Goal: Task Accomplishment & Management: Manage account settings

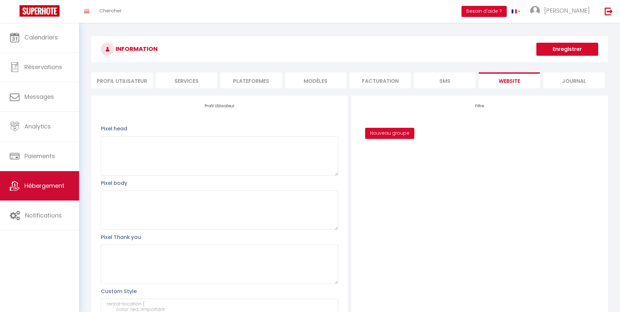
click at [48, 186] on span "Hébergement" at bounding box center [44, 185] width 40 height 8
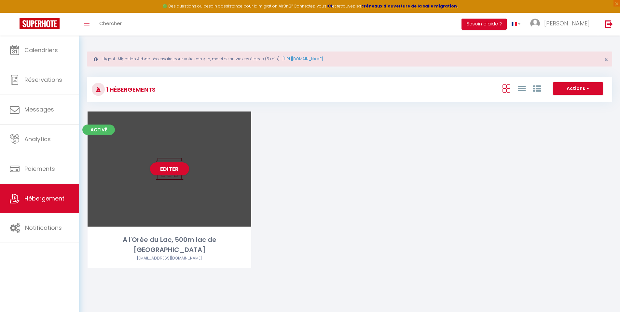
click at [182, 144] on div "Editer" at bounding box center [170, 168] width 164 height 115
select select "3"
select select "2"
select select "1"
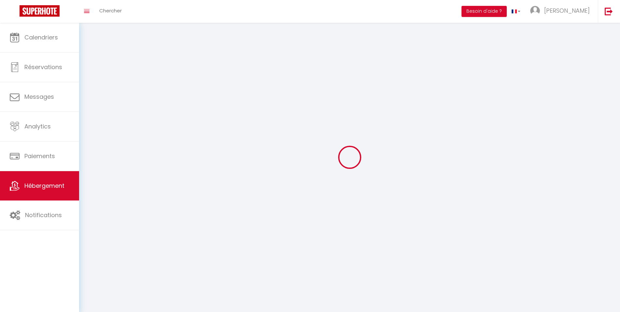
select select
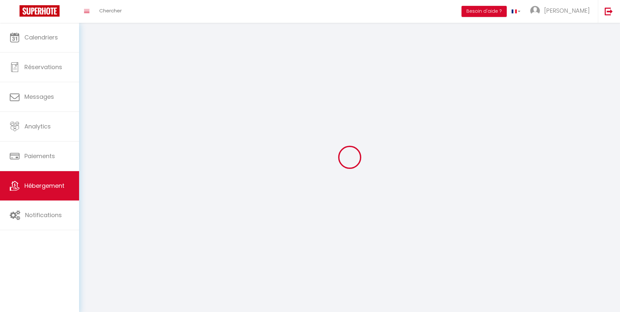
select select
checkbox input "false"
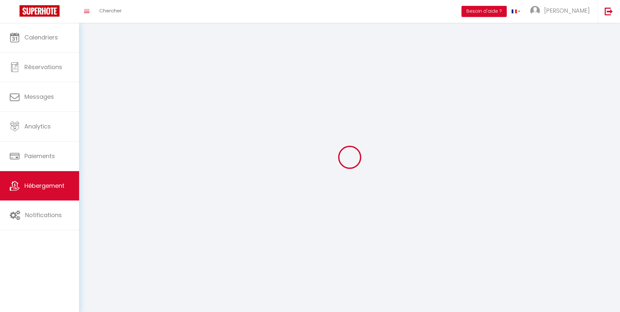
select select
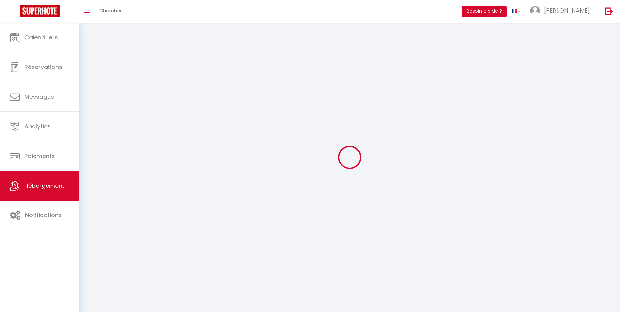
select select
checkbox input "false"
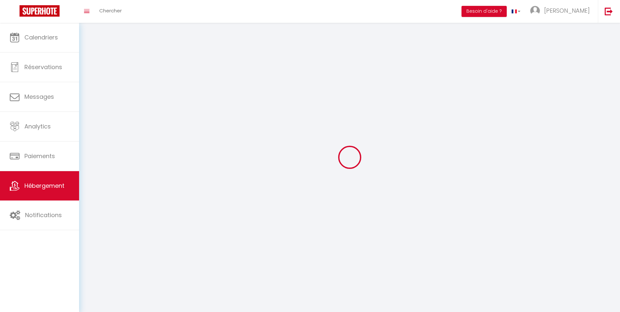
checkbox input "false"
select select
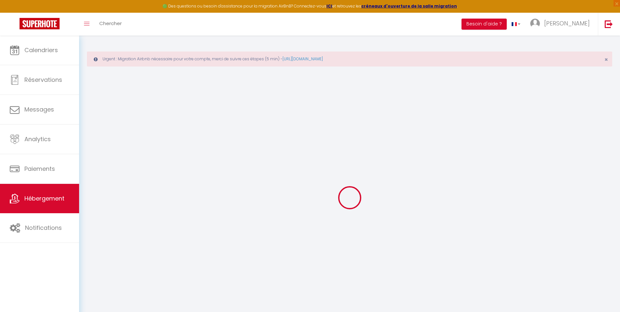
select select "+ 5 %"
select select "+ 18 %"
select select
checkbox input "false"
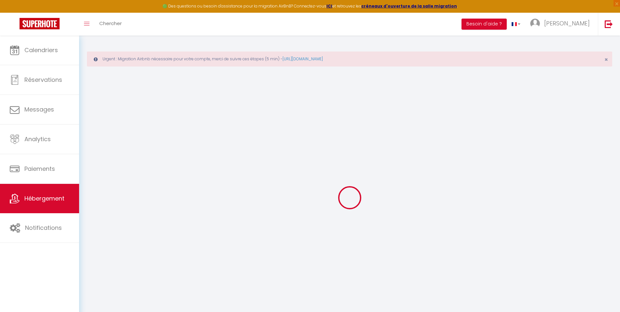
checkbox input "false"
select select "17:00"
select select "21:00"
select select "11:00"
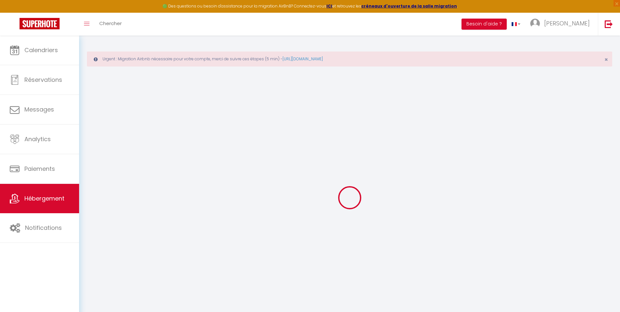
select select "30"
select select "10:00"
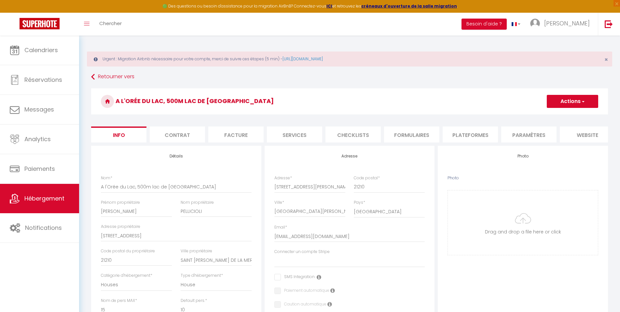
select select
checkbox input "false"
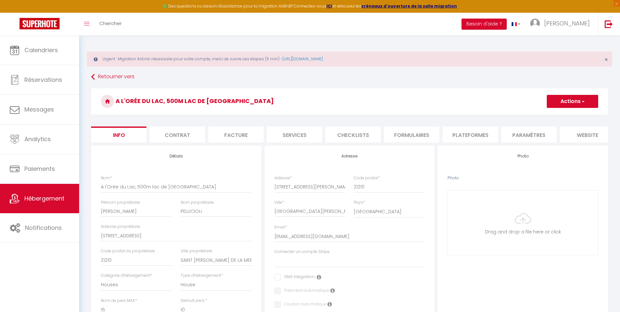
select select "365"
select select "EUR"
select select
select select "582-48908904"
click at [564, 103] on button "Actions" at bounding box center [572, 101] width 51 height 13
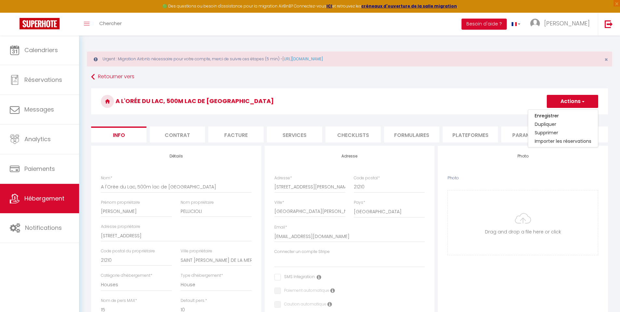
click at [284, 90] on h3 "A l'Orée du Lac, 500m lac de [GEOGRAPHIC_DATA]" at bounding box center [349, 101] width 517 height 26
click at [480, 135] on li "Plateformes" at bounding box center [470, 134] width 55 height 16
select select
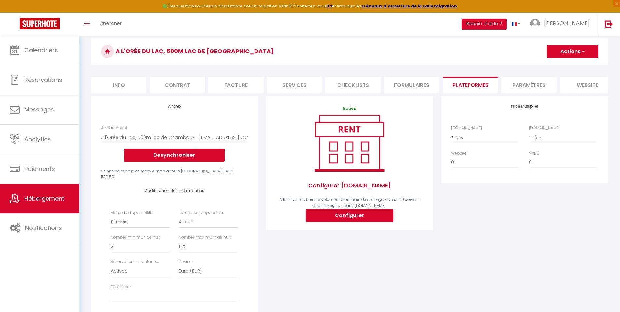
scroll to position [49, 0]
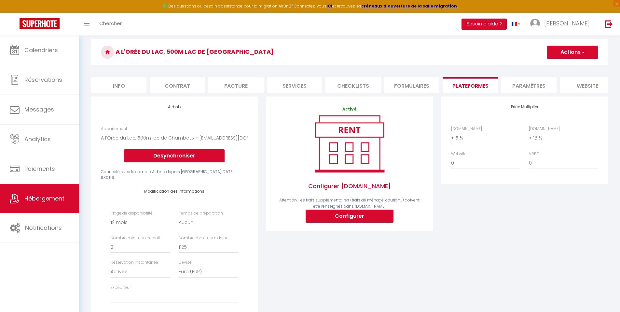
click at [117, 90] on li "Info" at bounding box center [118, 85] width 55 height 16
select select
checkbox input "false"
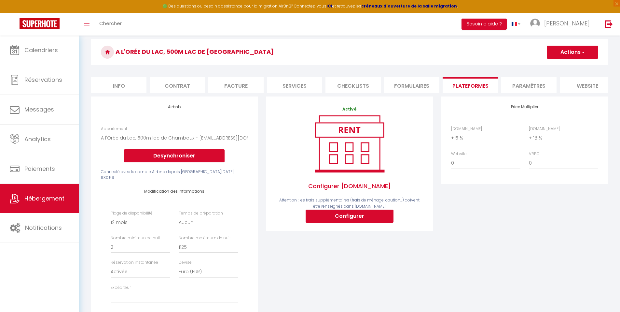
checkbox input "false"
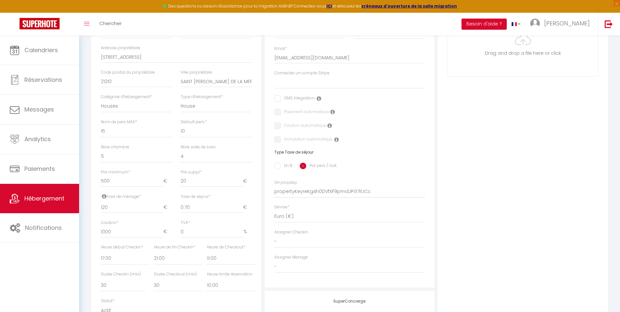
scroll to position [179, 0]
click at [104, 198] on icon at bounding box center [104, 194] width 5 height 5
click at [489, 195] on div "Photo Photo Drag and drop a file here or click Ooops, something wrong appended.…" at bounding box center [523, 185] width 170 height 439
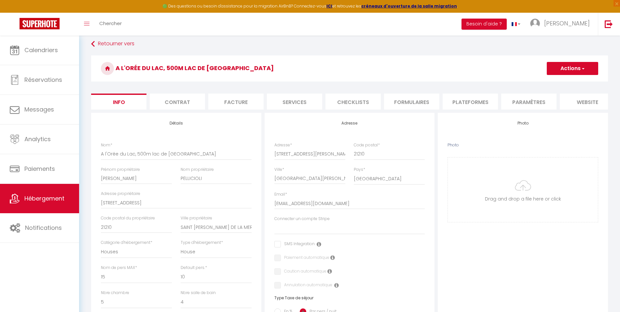
scroll to position [31, 0]
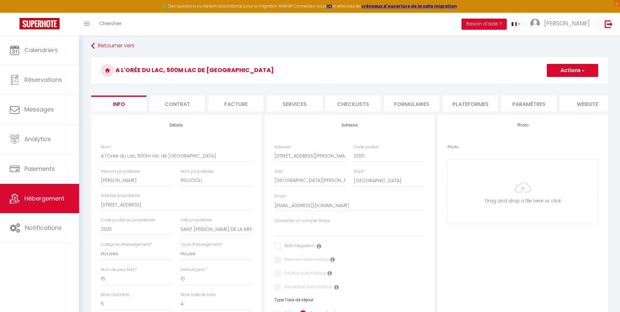
drag, startPoint x: 170, startPoint y: 103, endPoint x: 177, endPoint y: 103, distance: 7.2
click at [170, 103] on li "Contrat" at bounding box center [177, 103] width 55 height 16
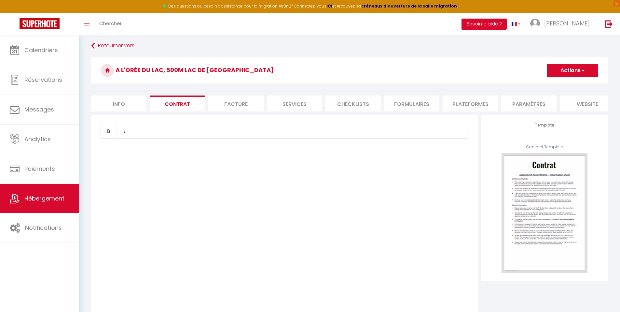
click at [235, 102] on li "Facture" at bounding box center [235, 103] width 55 height 16
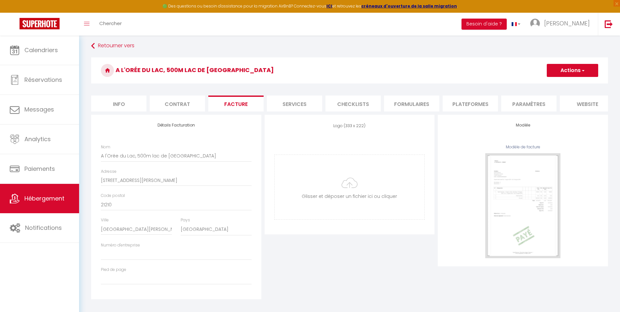
click at [305, 103] on li "Services" at bounding box center [294, 103] width 55 height 16
select select
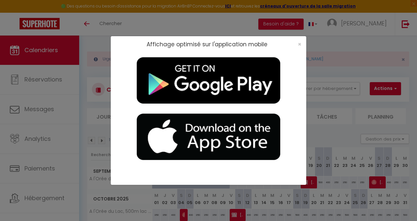
click at [325, 43] on div "Affichage optimisé sur l'application mobile ×" at bounding box center [208, 110] width 417 height 221
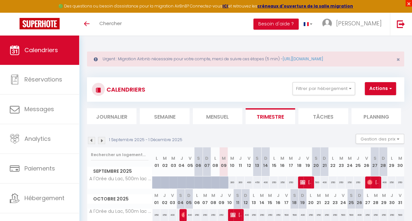
click at [406, 5] on span "×" at bounding box center [409, 3] width 7 height 7
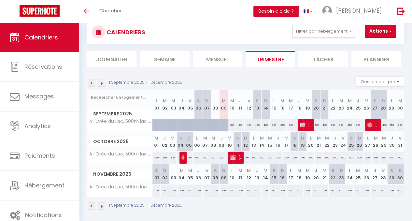
scroll to position [51, 0]
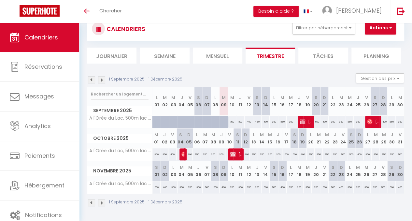
click at [104, 76] on img at bounding box center [101, 79] width 7 height 7
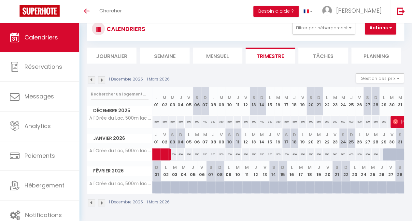
click at [91, 76] on img at bounding box center [91, 79] width 7 height 7
